Goal: Transaction & Acquisition: Purchase product/service

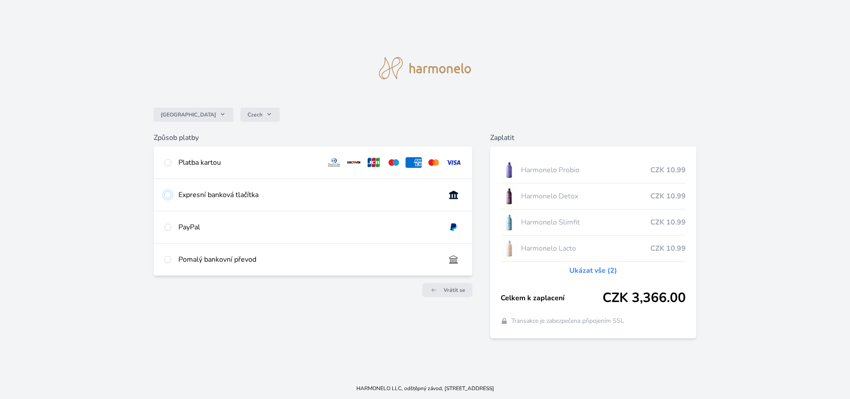
click at [169, 197] on input "radio" at bounding box center [167, 194] width 7 height 7
radio input "true"
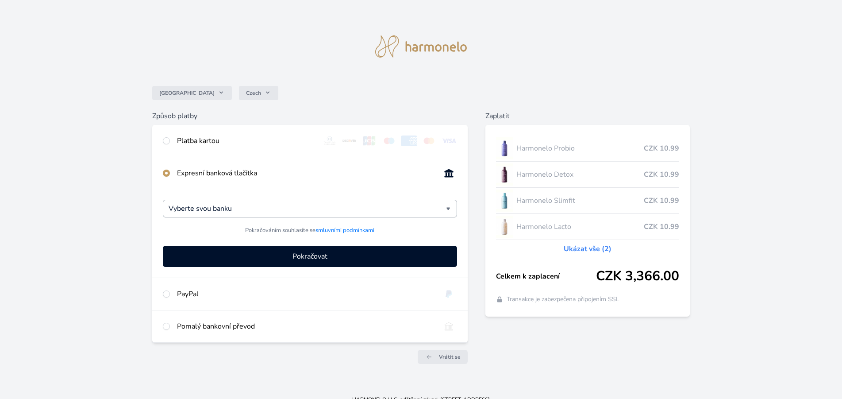
click at [300, 207] on input "Vyberte svou banku" at bounding box center [307, 208] width 277 height 11
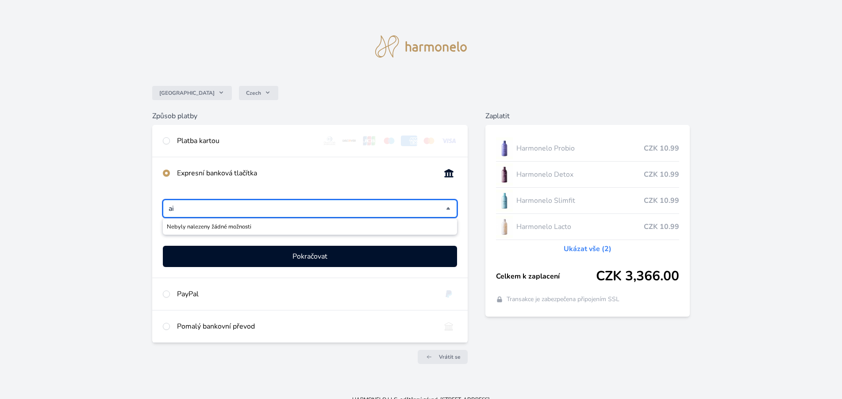
type input "a"
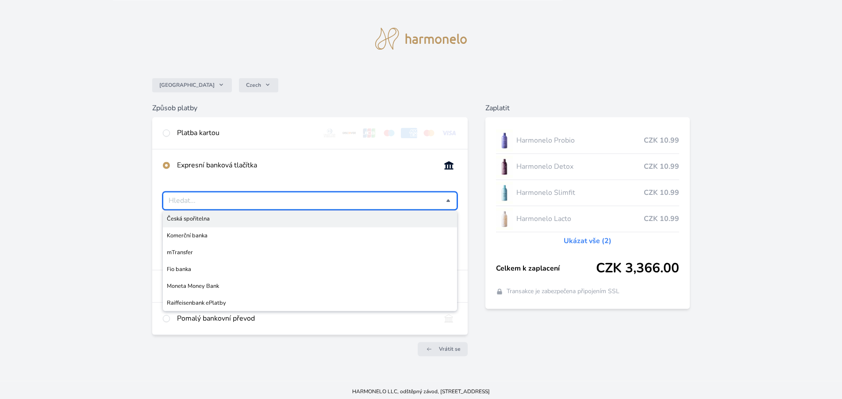
scroll to position [12, 0]
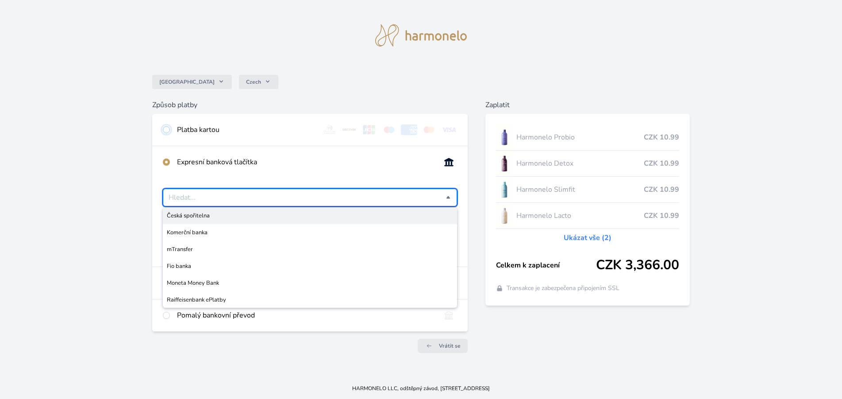
click at [165, 127] on input "radio" at bounding box center [166, 129] width 7 height 7
radio input "true"
radio input "false"
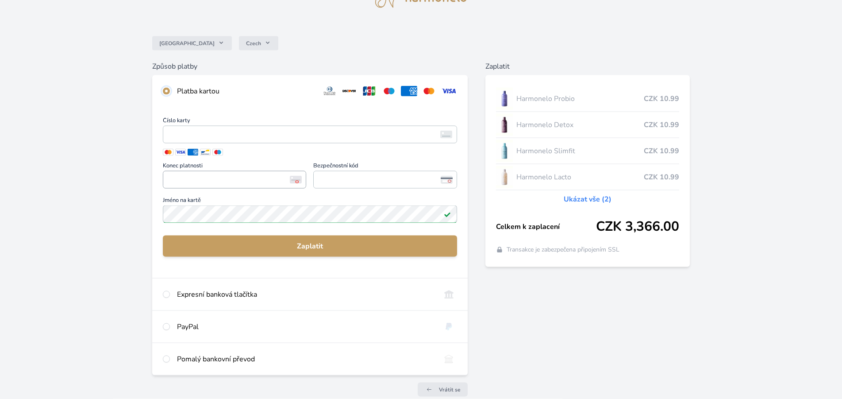
scroll to position [48, 0]
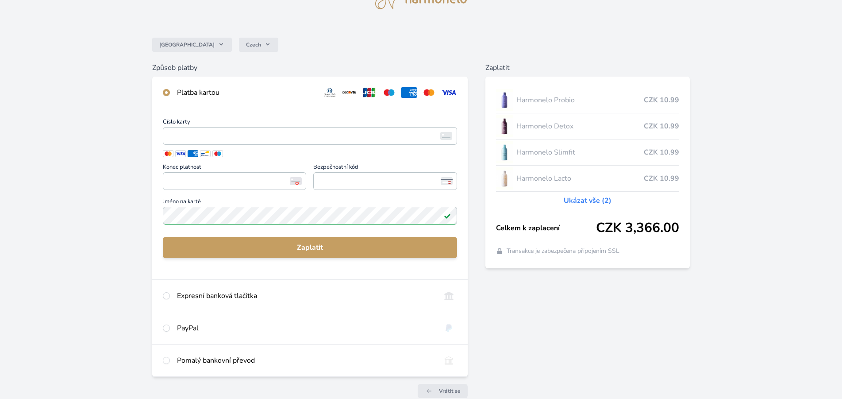
click at [161, 294] on div "Expresní banková tlačítka" at bounding box center [309, 296] width 315 height 32
radio input "false"
radio input "true"
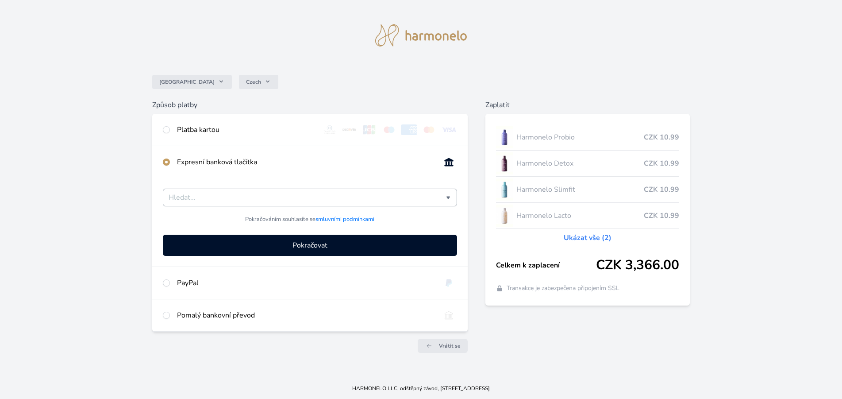
click at [227, 192] on input "Česká spořitelna Komerční banka mTransfer Fio banka Moneta Money Bank Raiffeise…" at bounding box center [307, 197] width 277 height 11
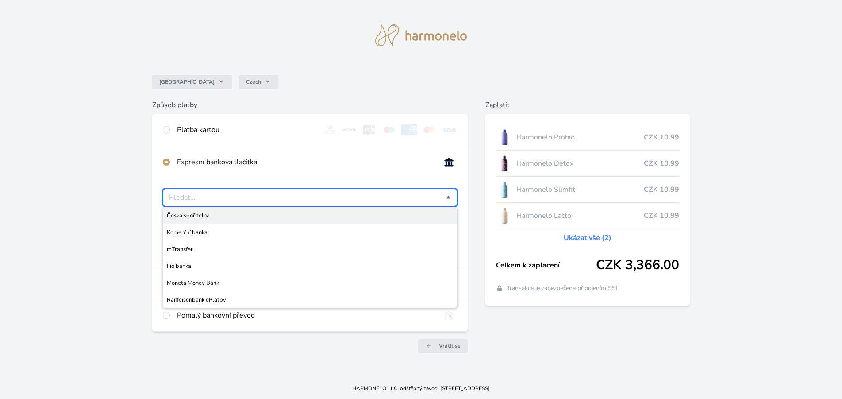
click at [192, 213] on span "Česká spořitelna" at bounding box center [310, 215] width 286 height 9
type input "Česká spořitelna"
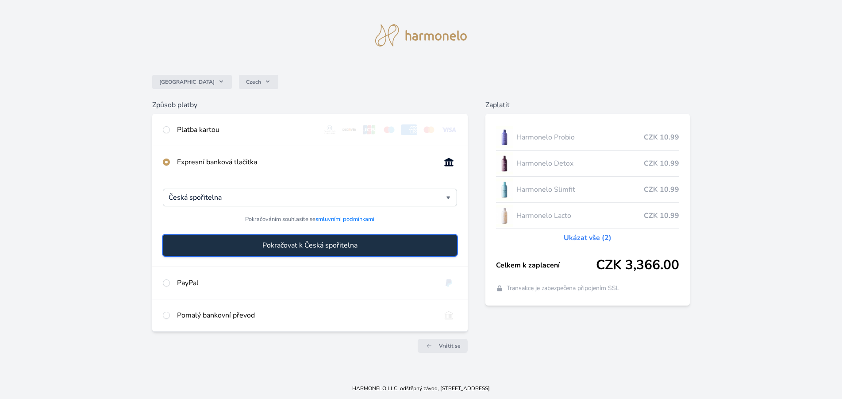
click at [304, 246] on span "Pokračovat k Česká spořitelna" at bounding box center [309, 245] width 95 height 11
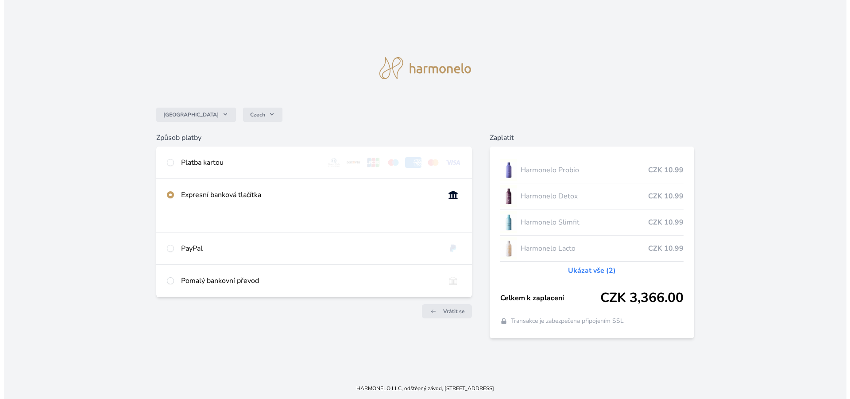
scroll to position [0, 0]
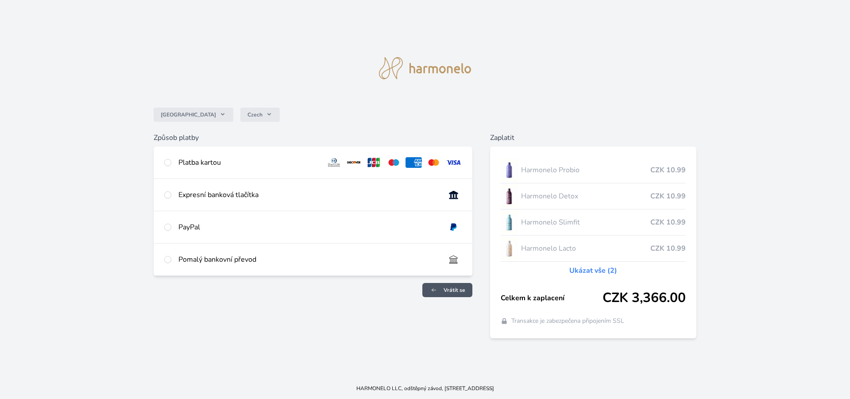
click at [446, 289] on span "Vrátit se" at bounding box center [454, 289] width 22 height 7
